Goal: Transaction & Acquisition: Purchase product/service

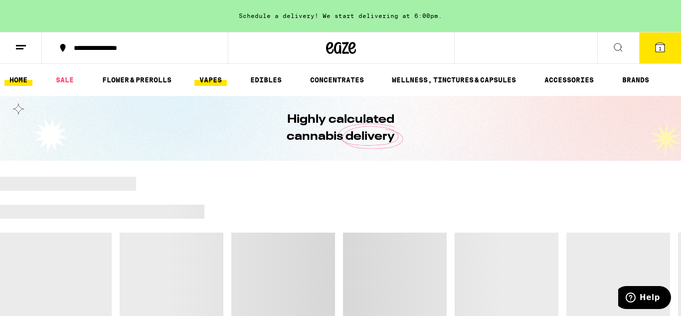
click at [196, 78] on link "VAPES" at bounding box center [211, 80] width 32 height 12
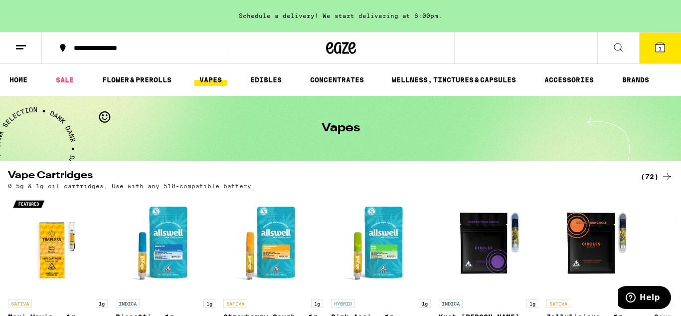
click at [669, 177] on icon at bounding box center [667, 176] width 8 height 7
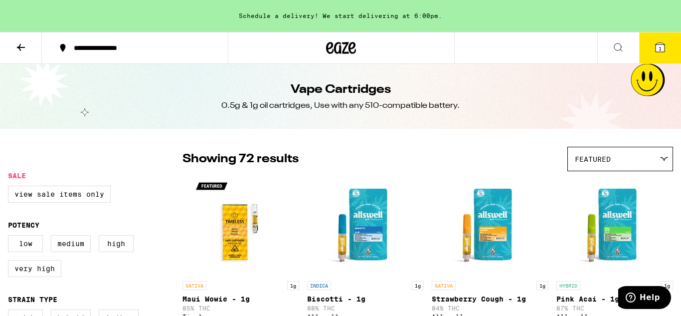
click at [664, 159] on icon at bounding box center [664, 158] width 7 height 3
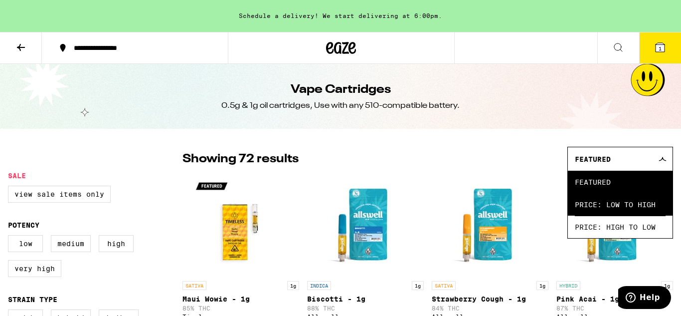
click at [647, 199] on span "Price: Low to High" at bounding box center [620, 204] width 91 height 22
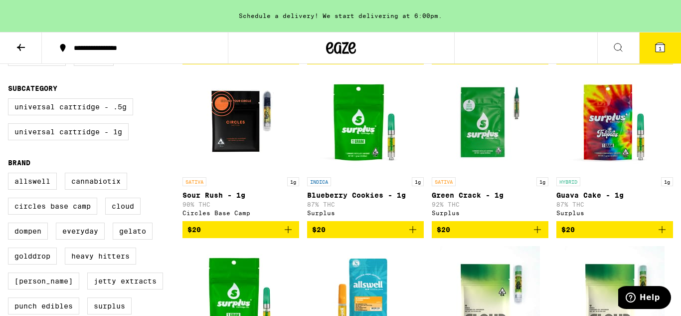
scroll to position [285, 0]
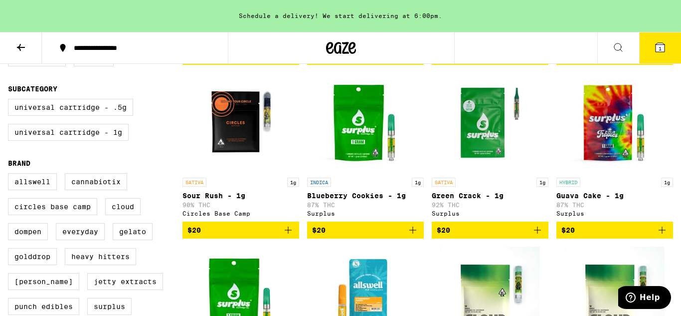
click at [341, 185] on div "INDICA 1g Blueberry Cookies - 1g 87% THC Surplus" at bounding box center [365, 197] width 117 height 39
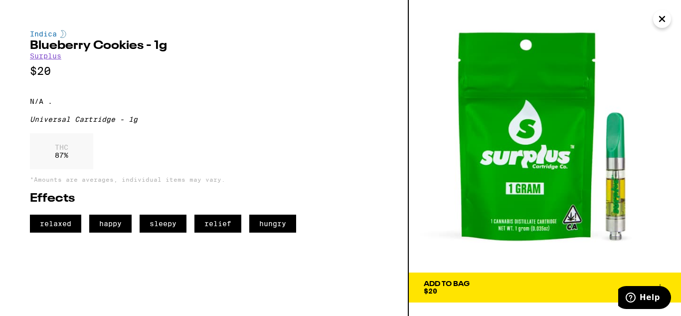
scroll to position [213, 0]
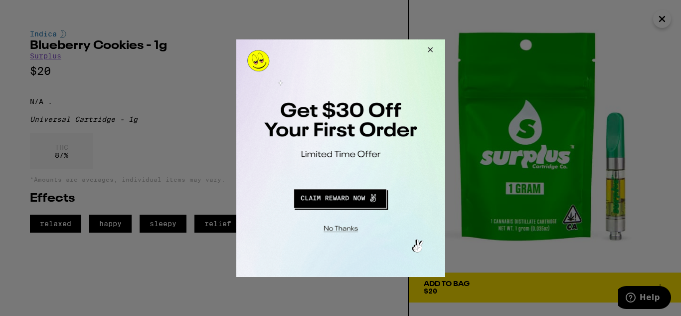
click at [424, 51] on button "Close Modal" at bounding box center [428, 51] width 27 height 24
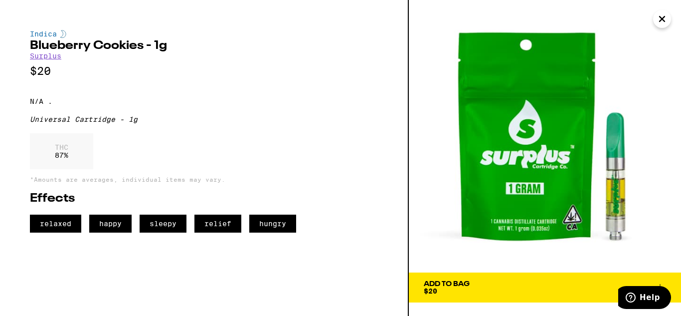
scroll to position [285, 0]
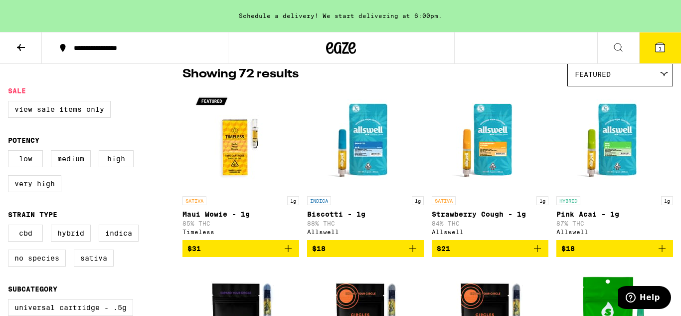
scroll to position [84, 0]
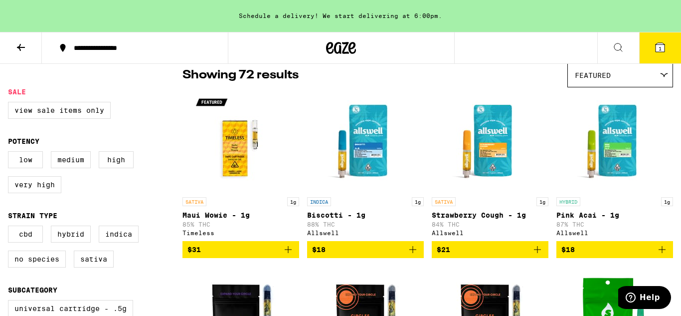
click at [19, 41] on icon at bounding box center [21, 47] width 12 height 12
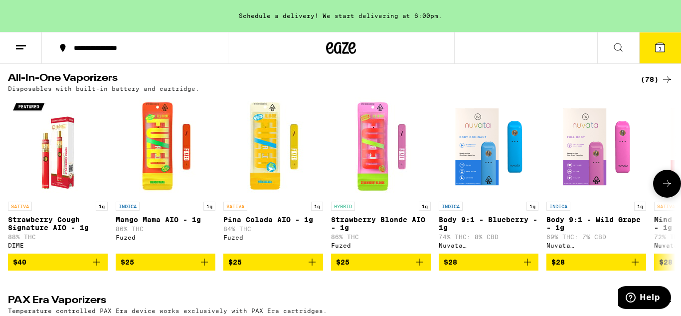
scroll to position [317, 0]
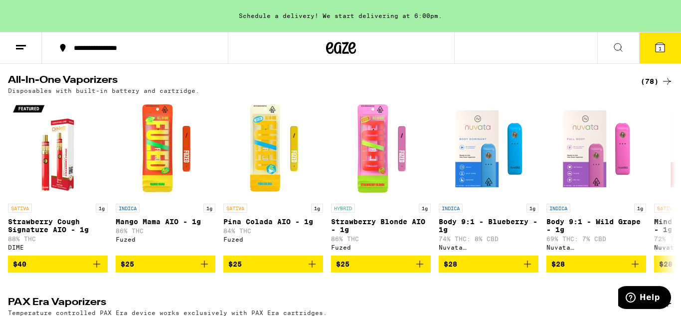
click at [665, 83] on icon at bounding box center [667, 81] width 12 height 12
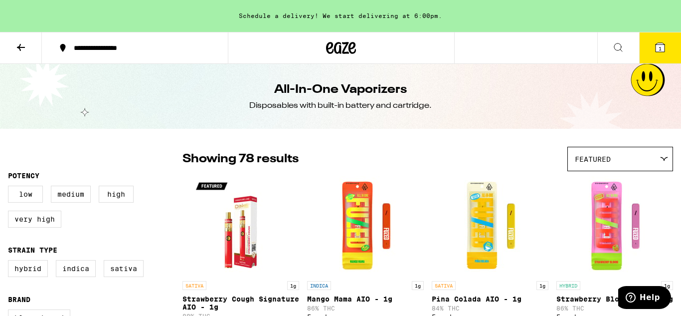
click at [652, 149] on div "Featured" at bounding box center [620, 158] width 105 height 23
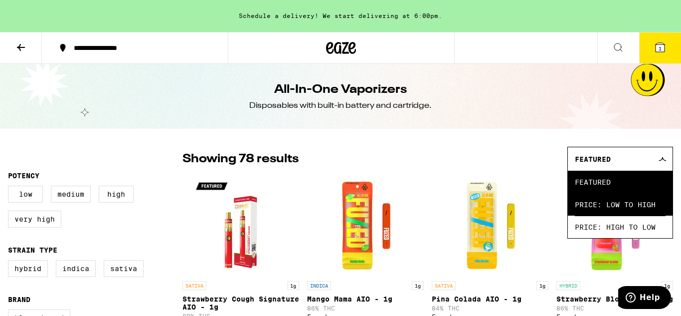
click at [644, 202] on span "Price: Low to High" at bounding box center [620, 204] width 91 height 22
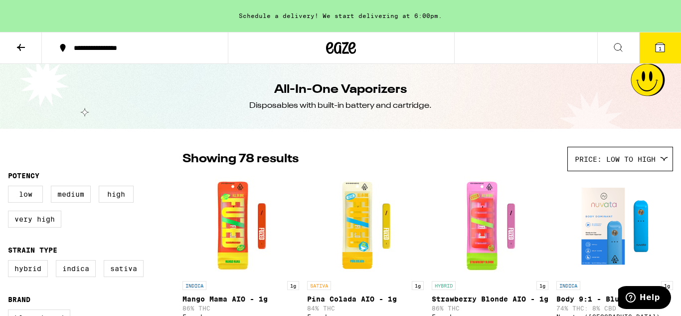
click at [21, 47] on icon at bounding box center [21, 47] width 12 height 12
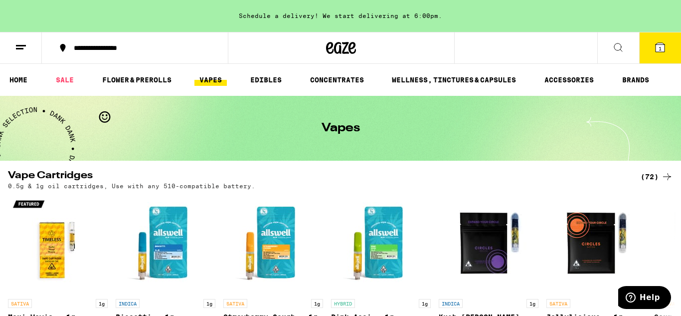
click at [146, 86] on ul "HOME SALE FLOWER & PREROLLS VAPES EDIBLES CONCENTRATES WELLNESS, TINCTURES & CA…" at bounding box center [340, 80] width 681 height 32
click at [147, 85] on link "FLOWER & PREROLLS" at bounding box center [136, 80] width 79 height 12
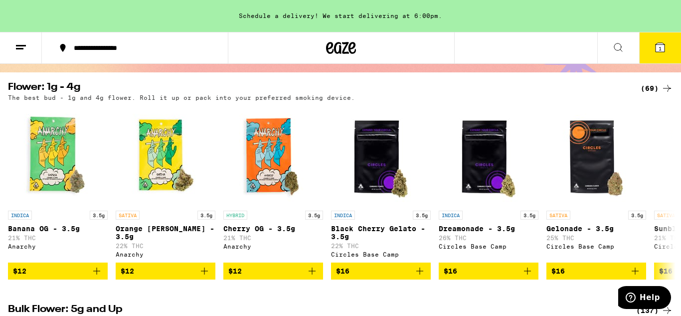
scroll to position [94, 0]
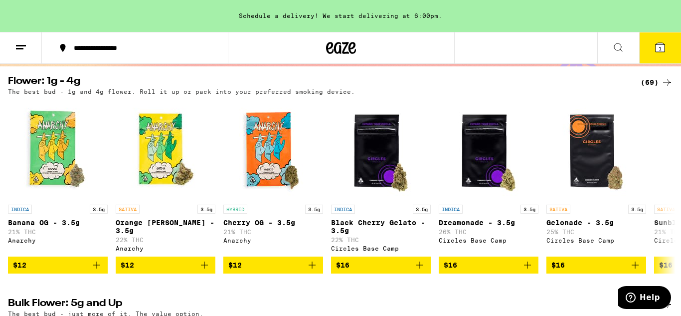
click at [664, 85] on icon at bounding box center [667, 82] width 12 height 12
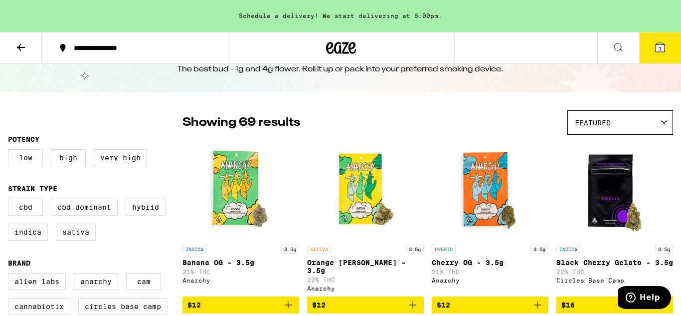
scroll to position [37, 0]
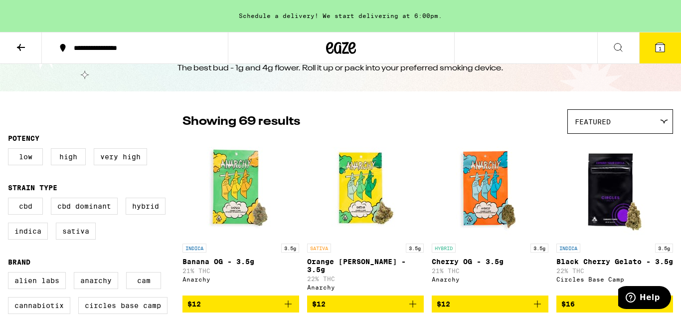
click at [585, 123] on span "Featured" at bounding box center [593, 122] width 36 height 8
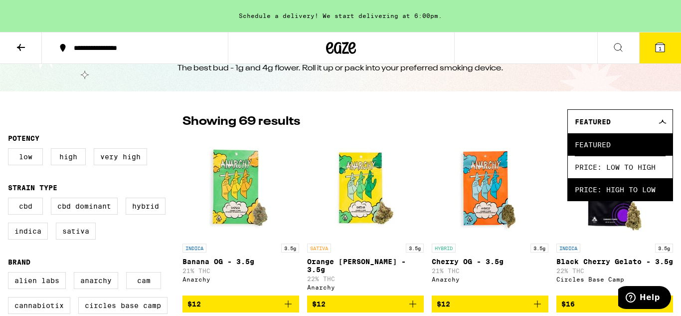
click at [596, 186] on span "Price: High to Low" at bounding box center [620, 189] width 91 height 22
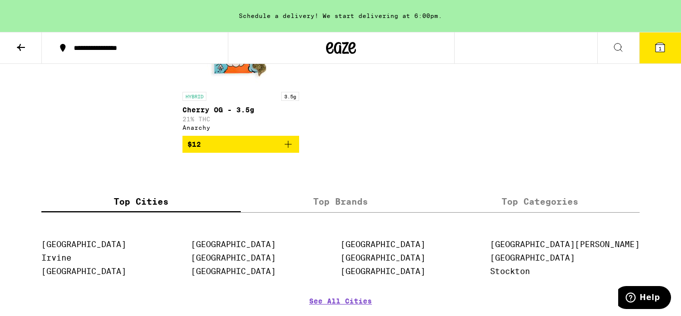
scroll to position [3198, 0]
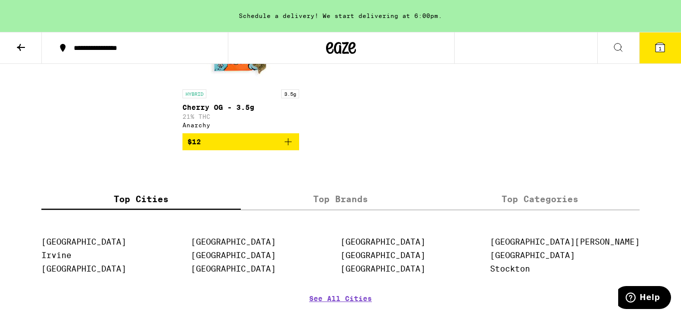
click at [232, 111] on p "Cherry OG - 3.5g" at bounding box center [241, 107] width 117 height 8
click at [230, 84] on img "Open page for Cherry OG - 3.5g from Anarchy" at bounding box center [241, 35] width 100 height 100
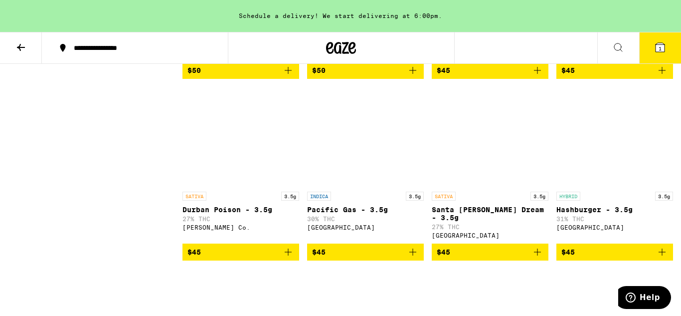
scroll to position [1672, 0]
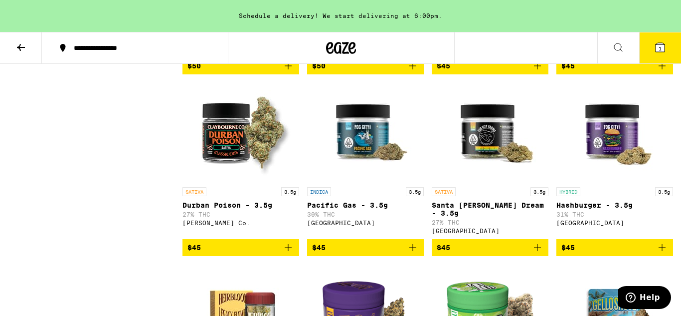
click at [648, 60] on button "1" at bounding box center [660, 47] width 42 height 31
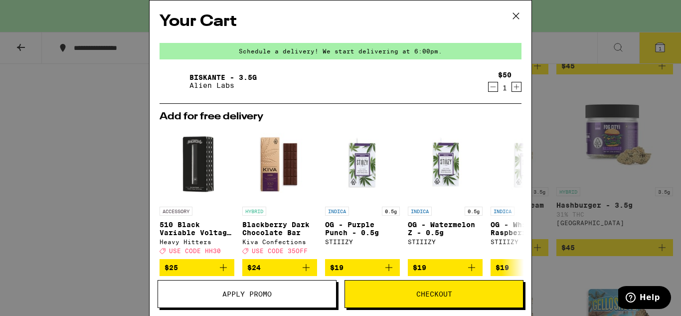
click at [435, 302] on button "Checkout" at bounding box center [434, 294] width 179 height 28
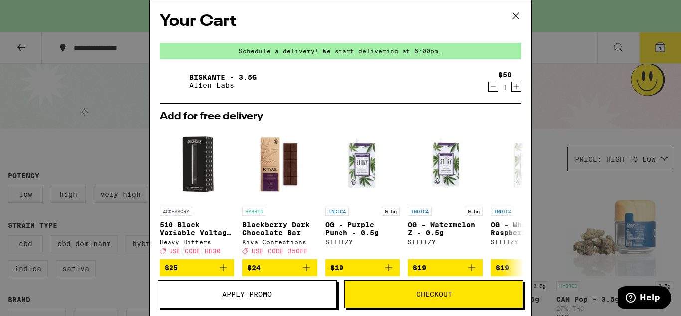
click at [510, 15] on icon at bounding box center [516, 15] width 15 height 15
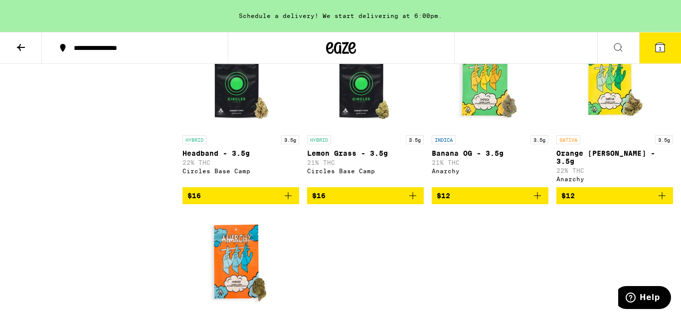
scroll to position [2969, 0]
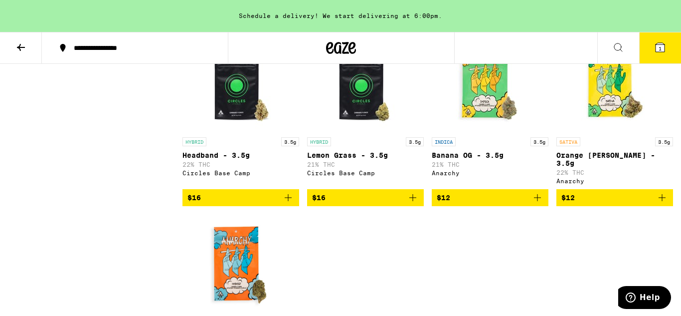
click at [482, 146] on div "INDICA 3.5g" at bounding box center [490, 141] width 117 height 9
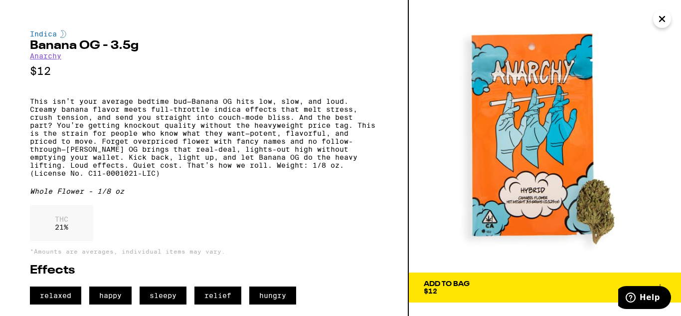
click at [669, 19] on button "Close" at bounding box center [662, 19] width 18 height 18
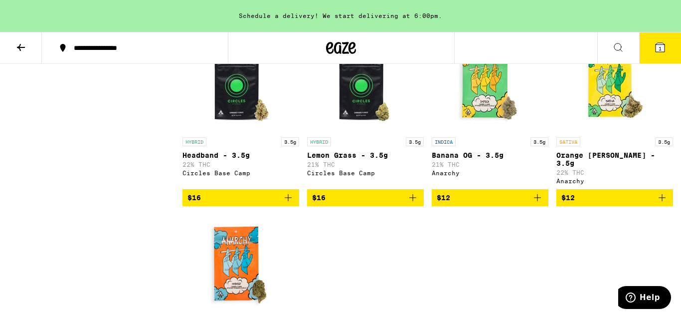
click at [484, 132] on img "Open page for Banana OG - 3.5g from Anarchy" at bounding box center [490, 82] width 100 height 100
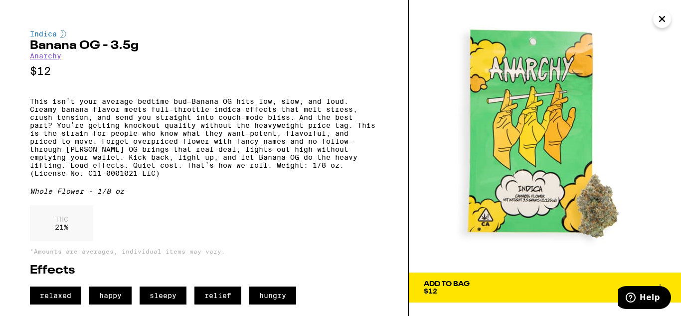
click at [652, 26] on img at bounding box center [545, 136] width 272 height 272
click at [660, 21] on icon "Close" at bounding box center [662, 18] width 12 height 15
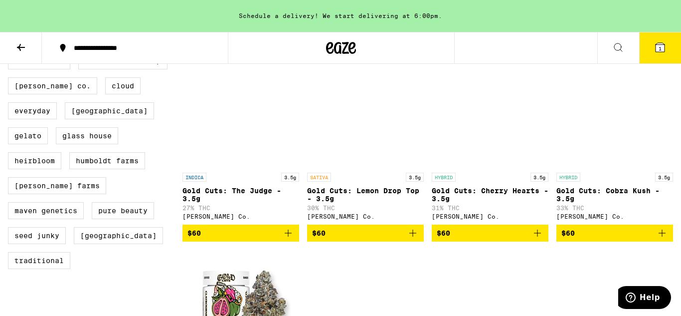
scroll to position [283, 0]
